Goal: Find specific page/section: Find specific page/section

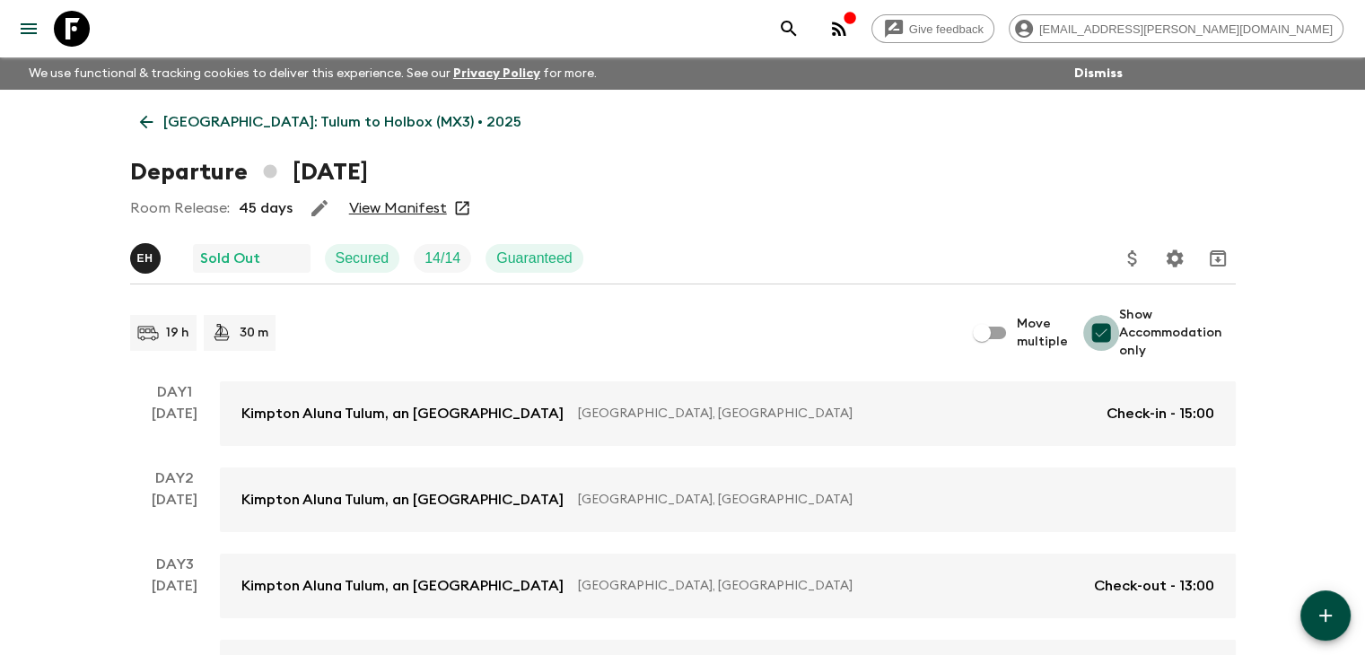
click at [1105, 328] on input "Show Accommodation only" at bounding box center [1101, 333] width 36 height 36
checkbox input "false"
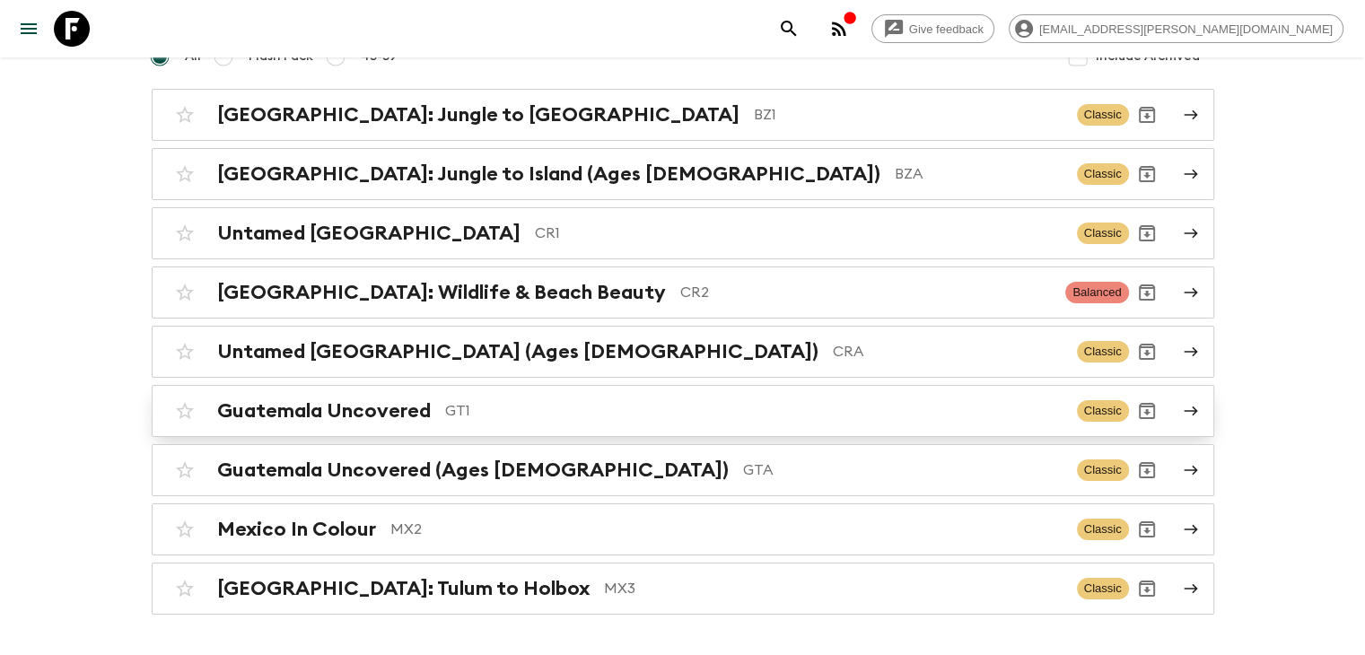
scroll to position [179, 0]
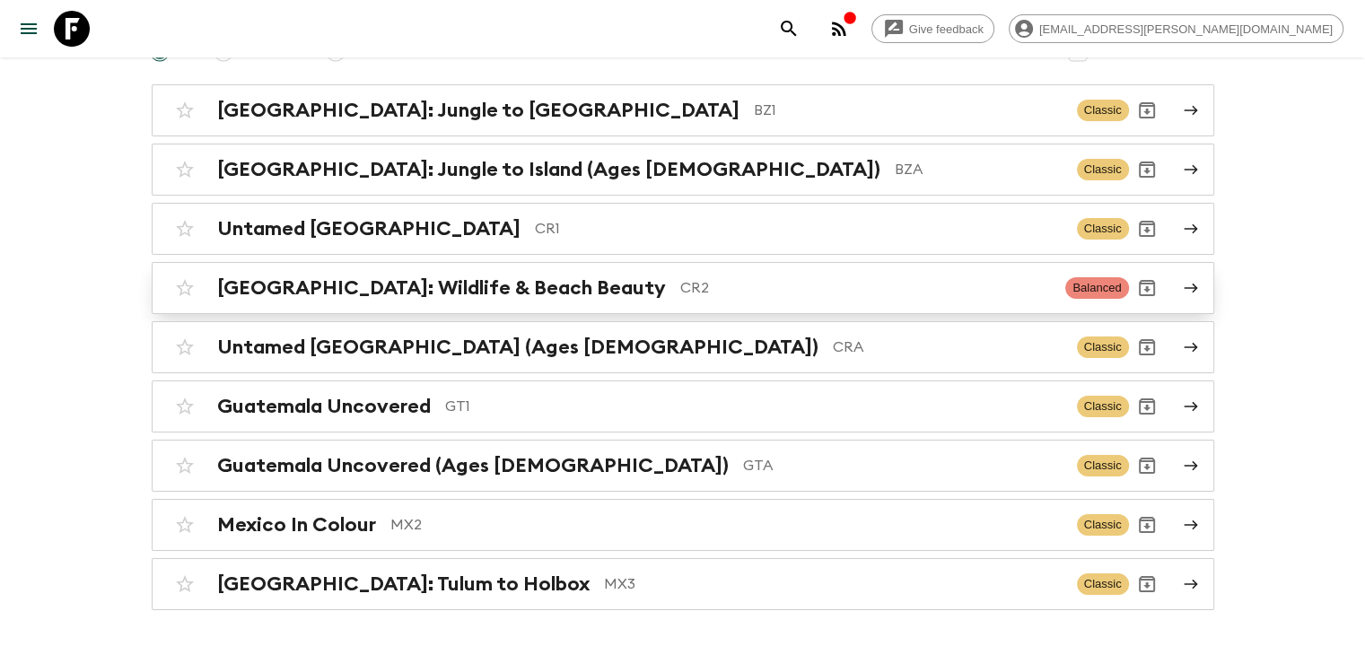
click at [513, 294] on h2 "[GEOGRAPHIC_DATA]: Wildlife & Beach Beauty" at bounding box center [441, 287] width 449 height 23
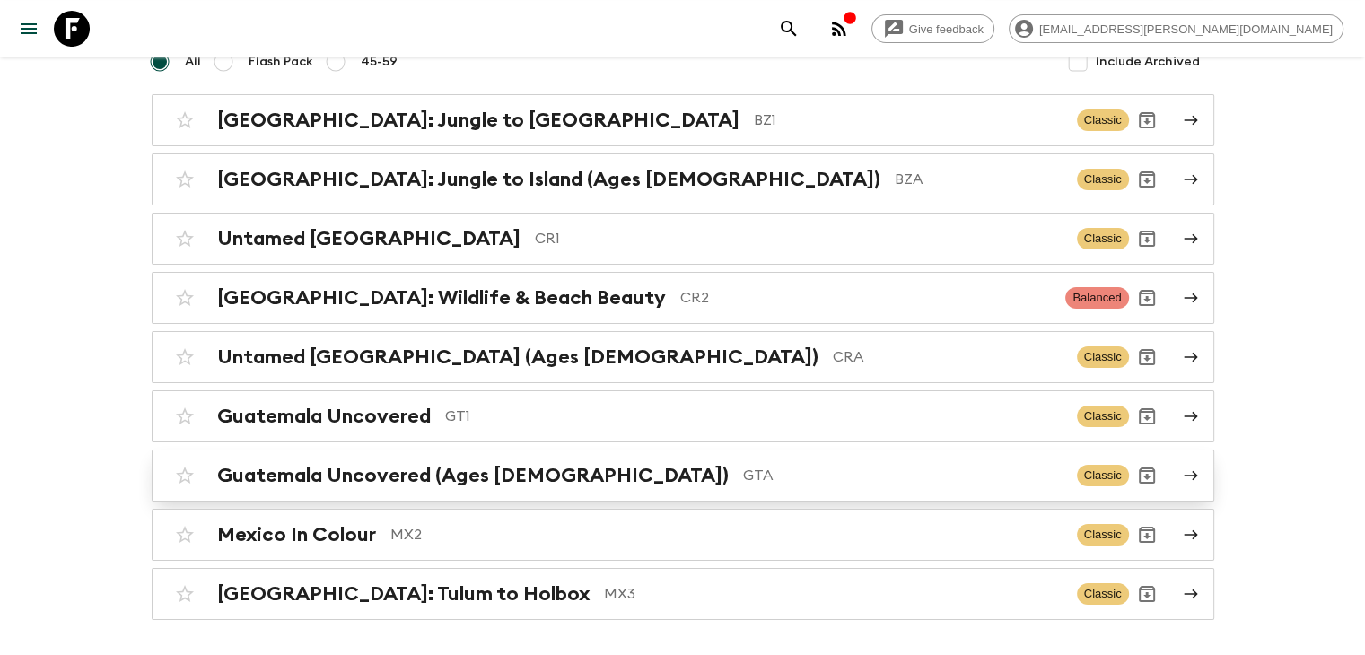
scroll to position [230, 0]
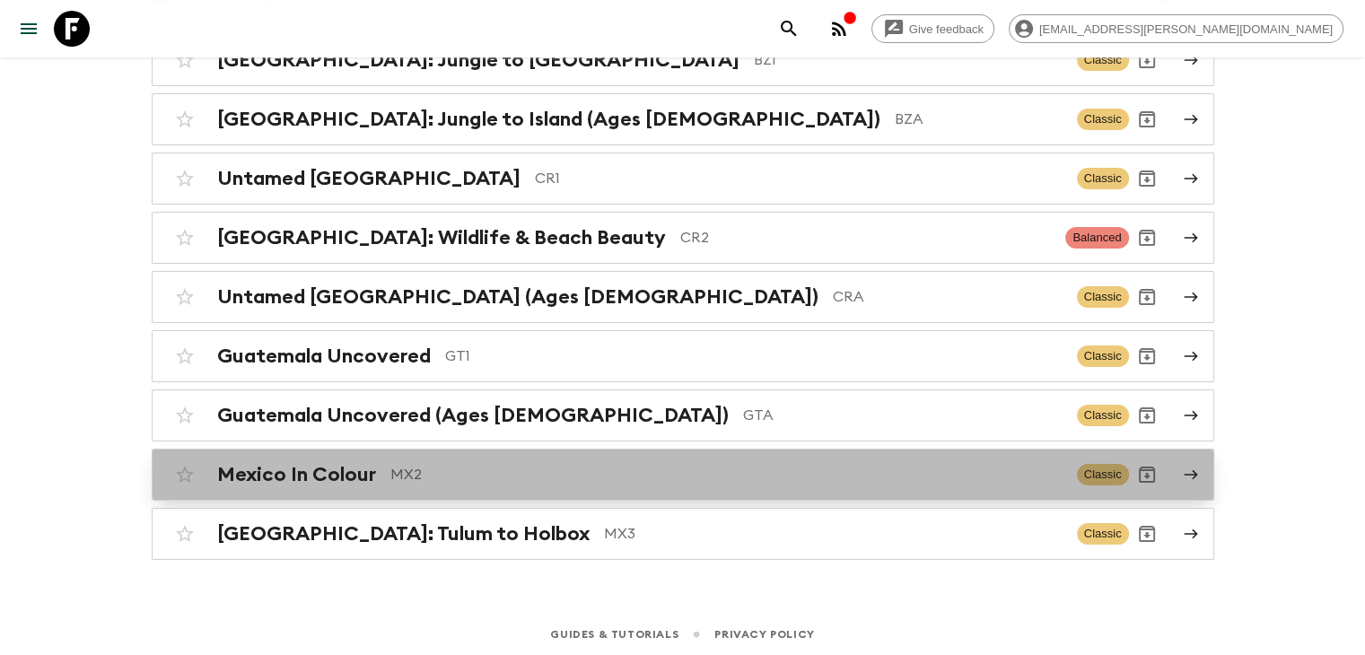
click at [402, 468] on p "MX2" at bounding box center [726, 475] width 672 height 22
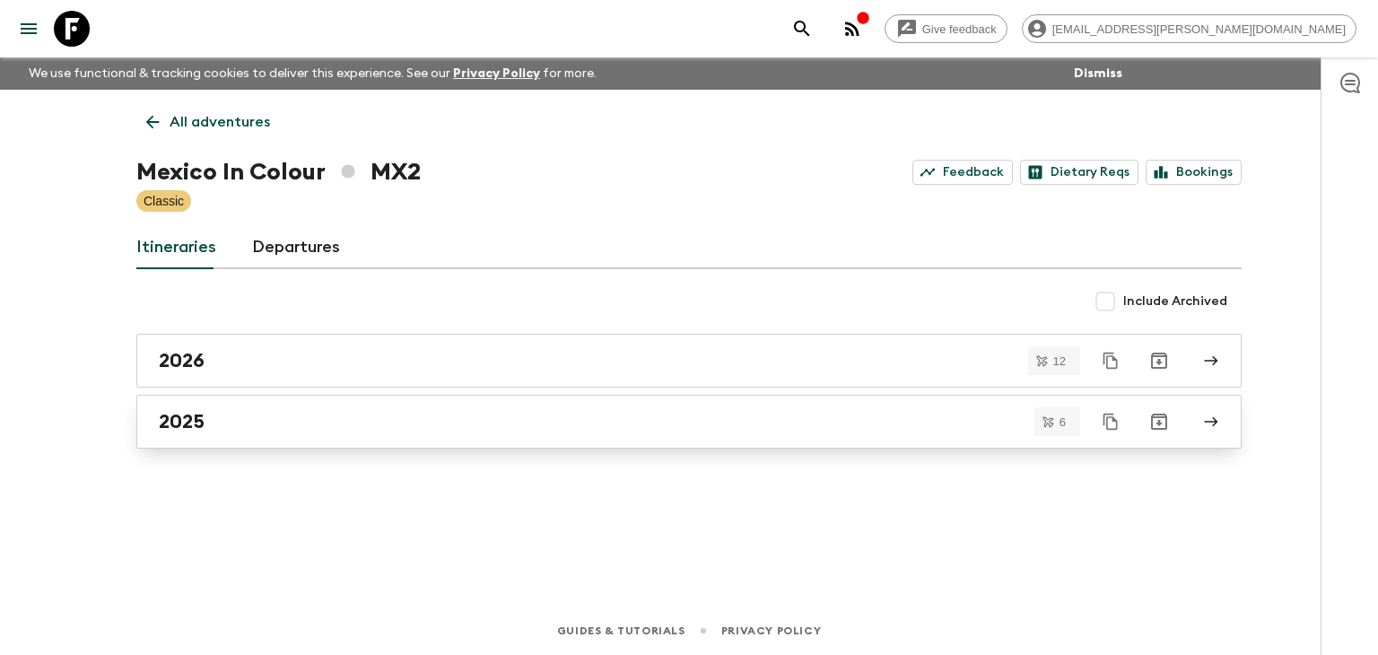
click at [183, 410] on h2 "2025" at bounding box center [182, 421] width 46 height 23
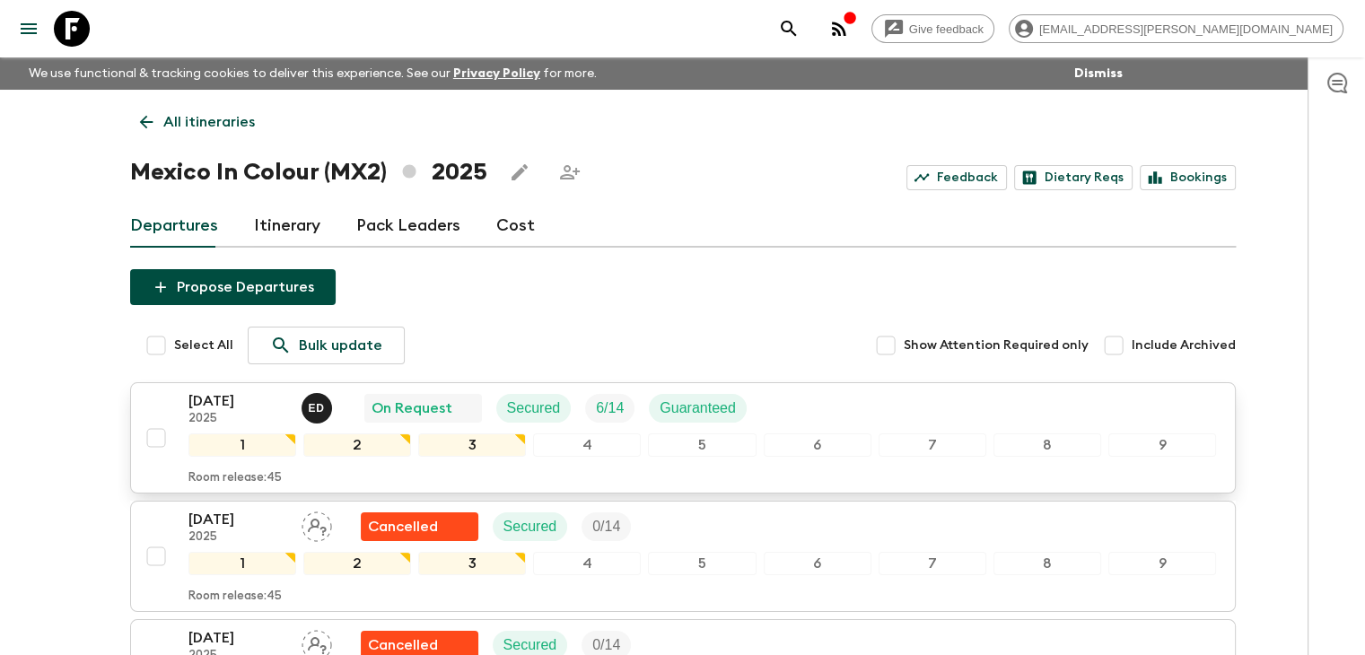
click at [221, 394] on p "[DATE]" at bounding box center [237, 401] width 99 height 22
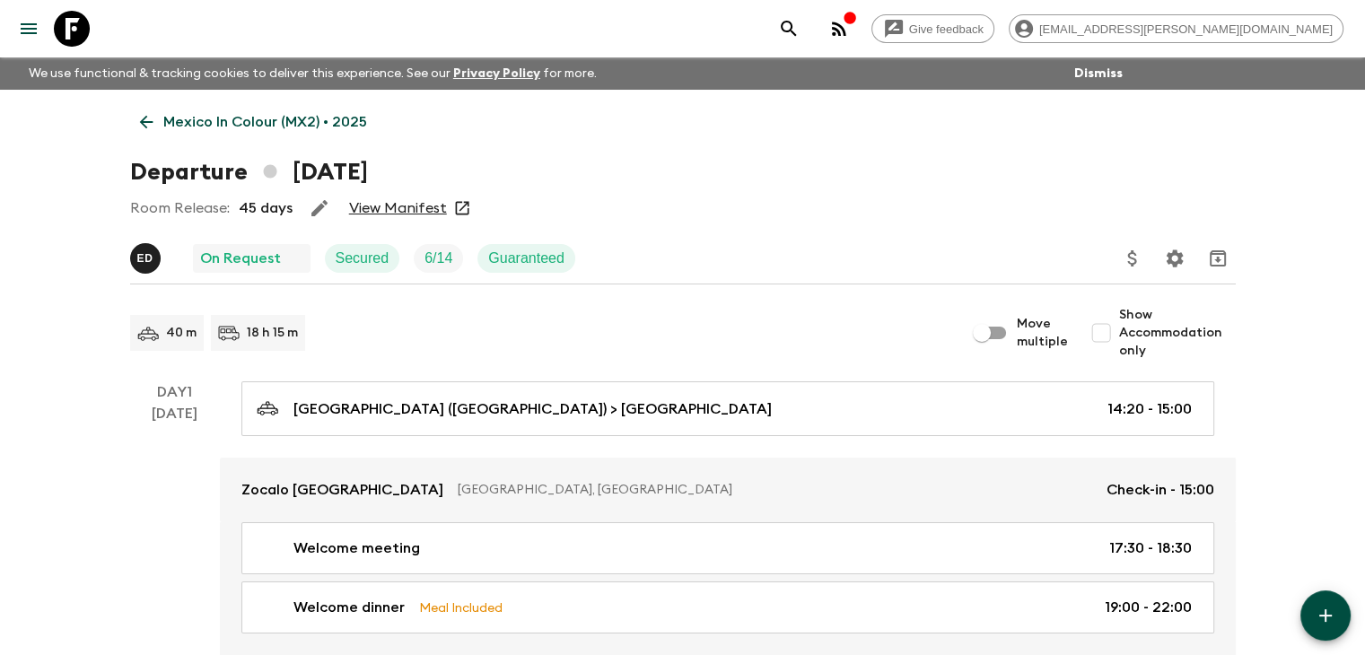
click at [413, 207] on link "View Manifest" at bounding box center [398, 208] width 98 height 18
click at [1115, 336] on input "Show Accommodation only" at bounding box center [1101, 333] width 36 height 36
checkbox input "true"
